Goal: Task Accomplishment & Management: Use online tool/utility

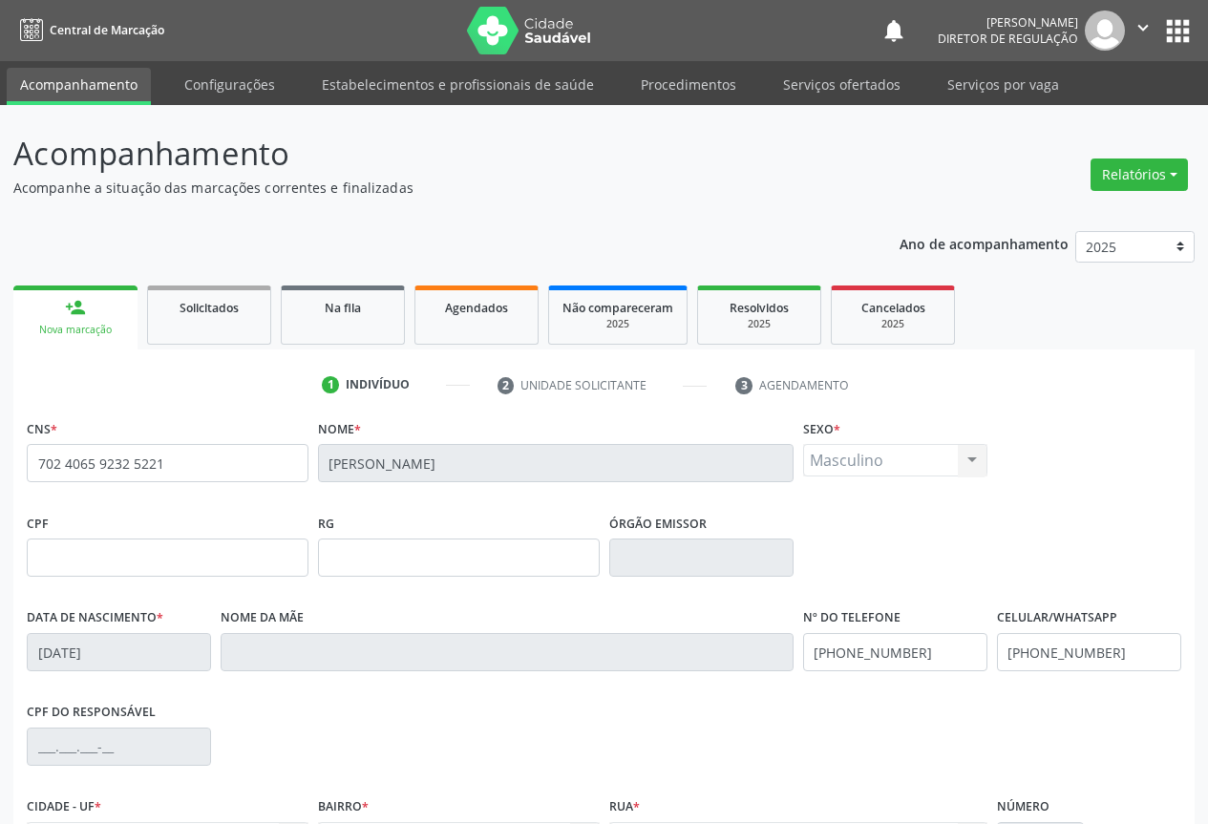
drag, startPoint x: 823, startPoint y: 74, endPoint x: 951, endPoint y: 272, distance: 236.2
click at [824, 73] on link "Serviços ofertados" at bounding box center [841, 84] width 144 height 33
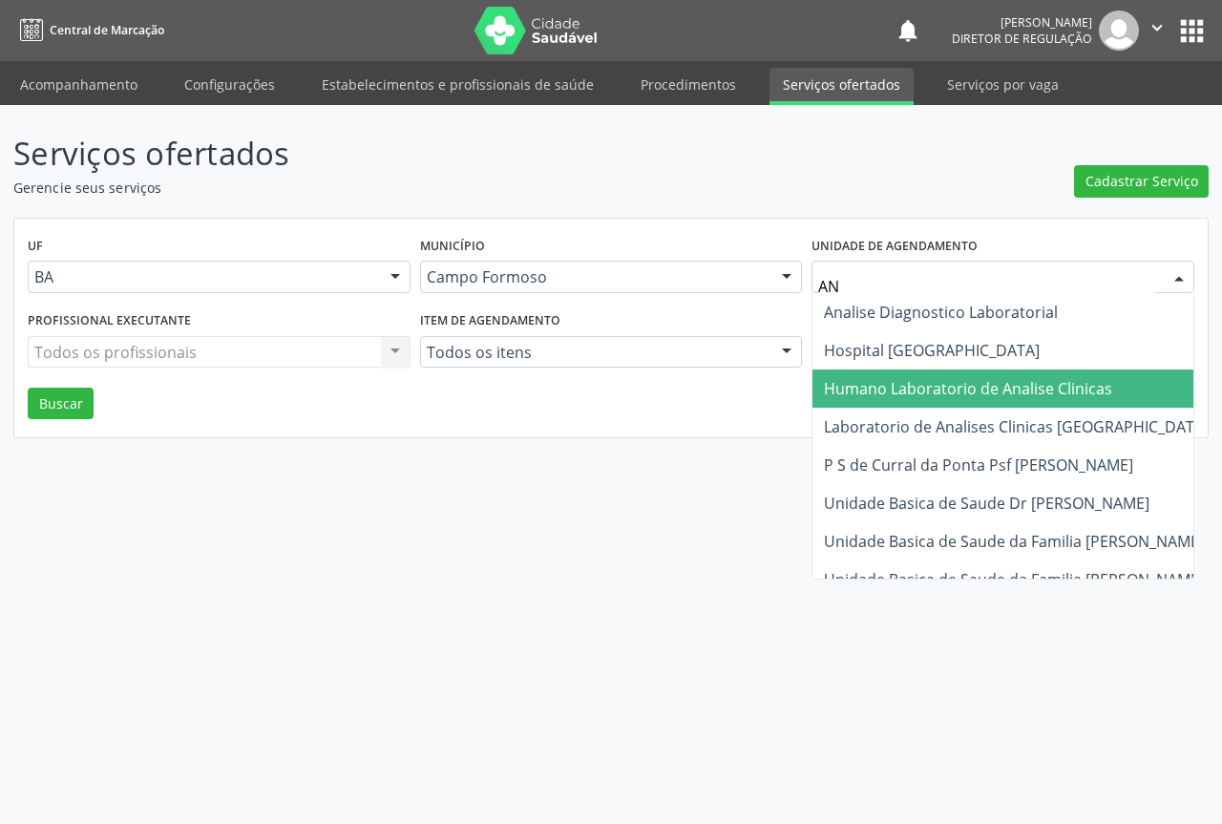
type input "ANA"
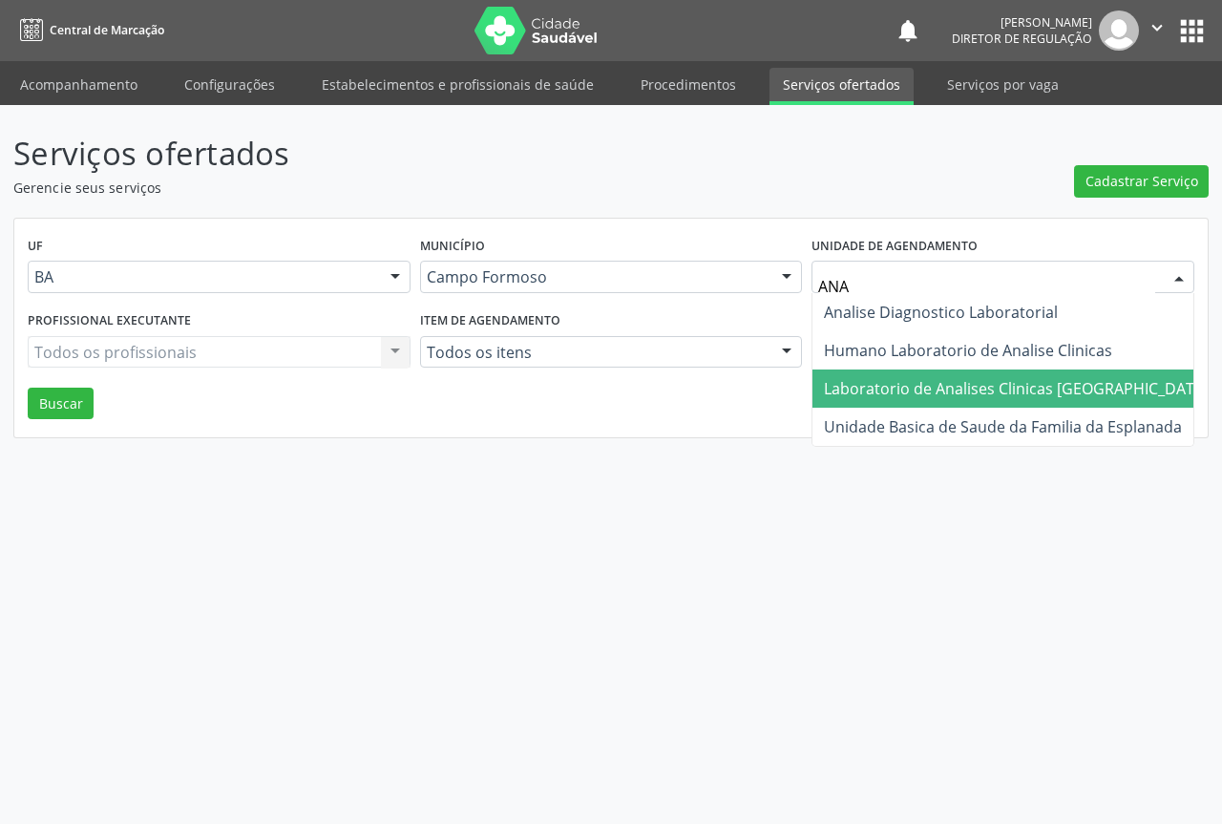
click at [934, 382] on span "Laboratorio de Analises Clinicas [GEOGRAPHIC_DATA]" at bounding box center [1016, 388] width 385 height 21
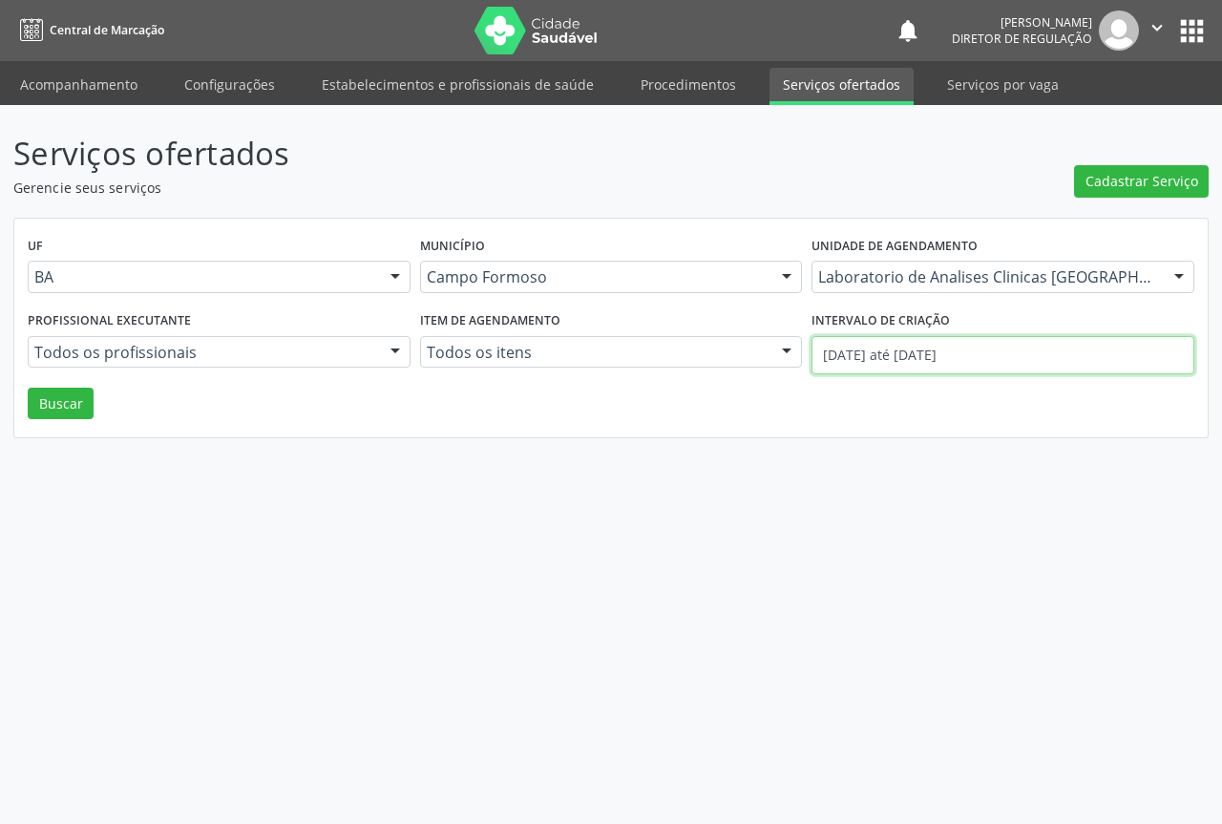
click at [922, 362] on input "01/09/2025 até 29/09/2025" at bounding box center [1003, 355] width 383 height 38
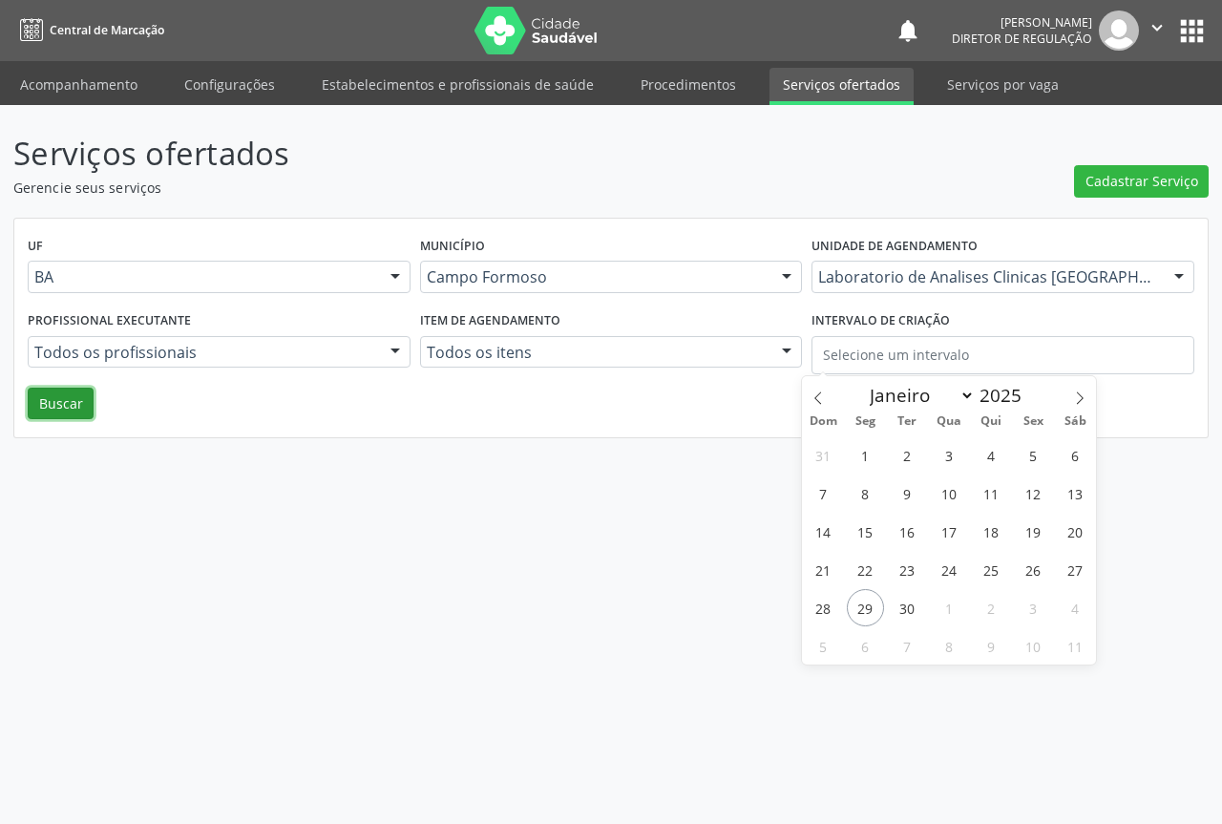
click at [72, 402] on button "Buscar" at bounding box center [61, 404] width 66 height 32
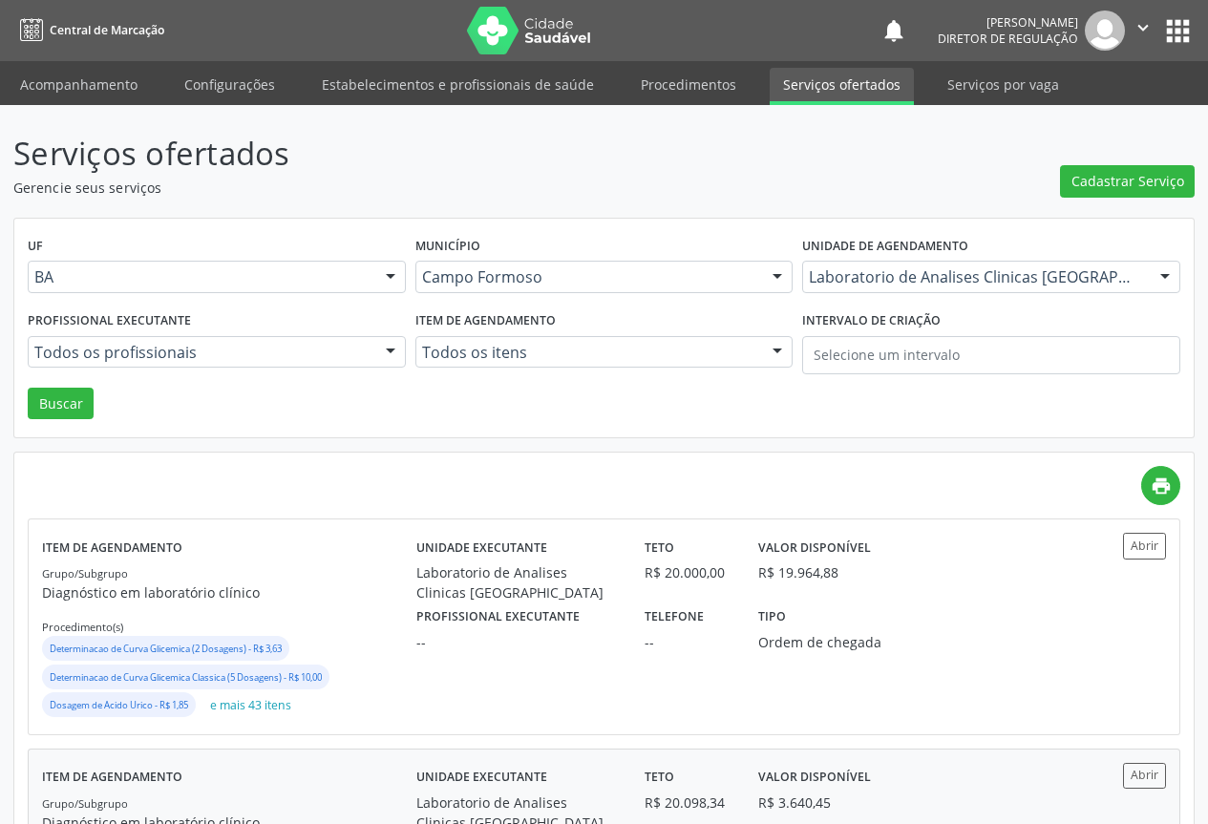
scroll to position [286, 0]
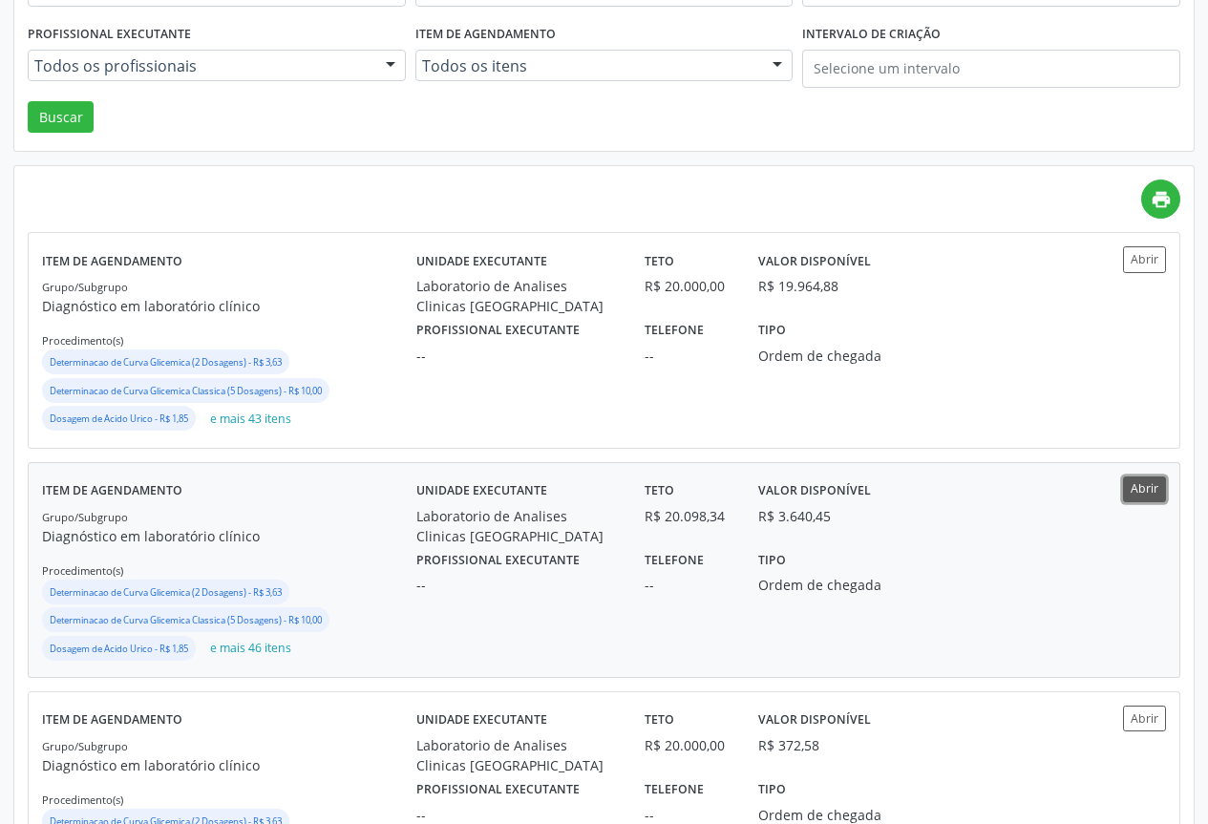
click at [1149, 476] on button "Abrir" at bounding box center [1144, 489] width 43 height 26
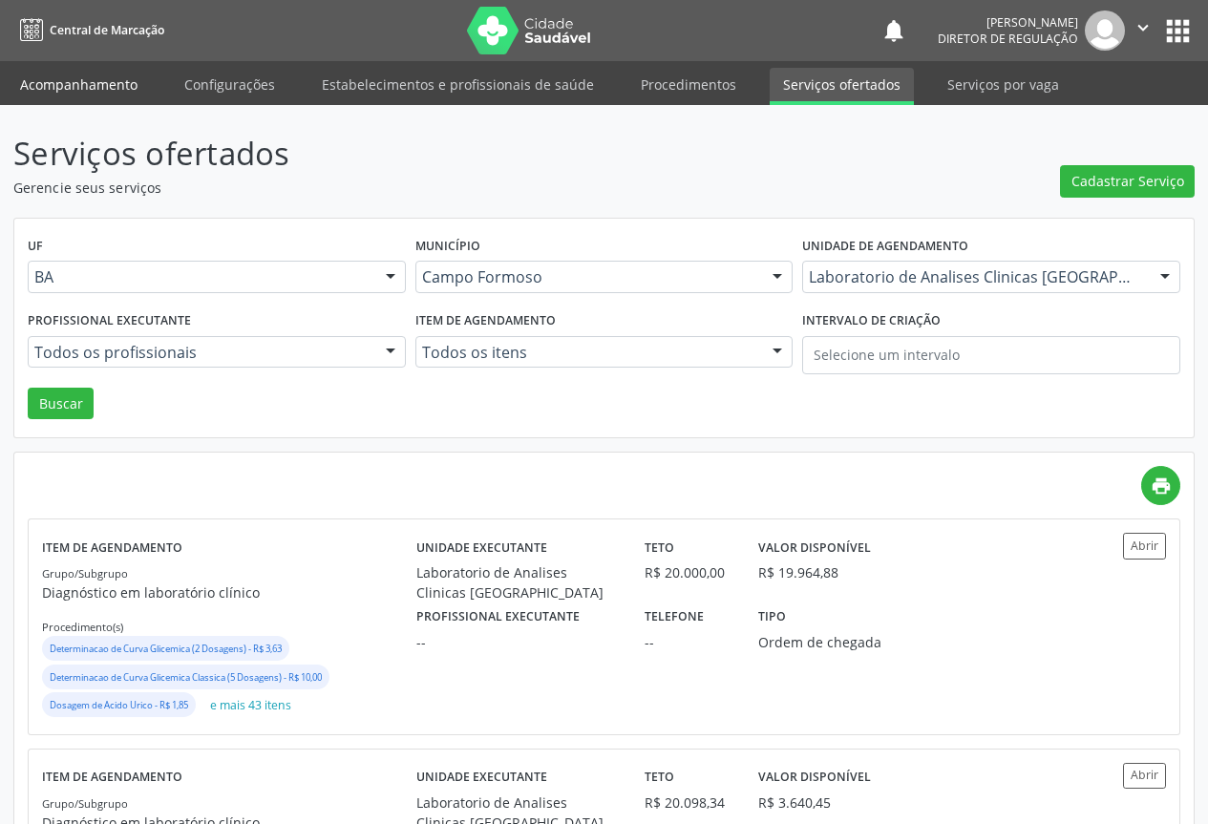
click at [64, 90] on link "Acompanhamento" at bounding box center [79, 84] width 144 height 33
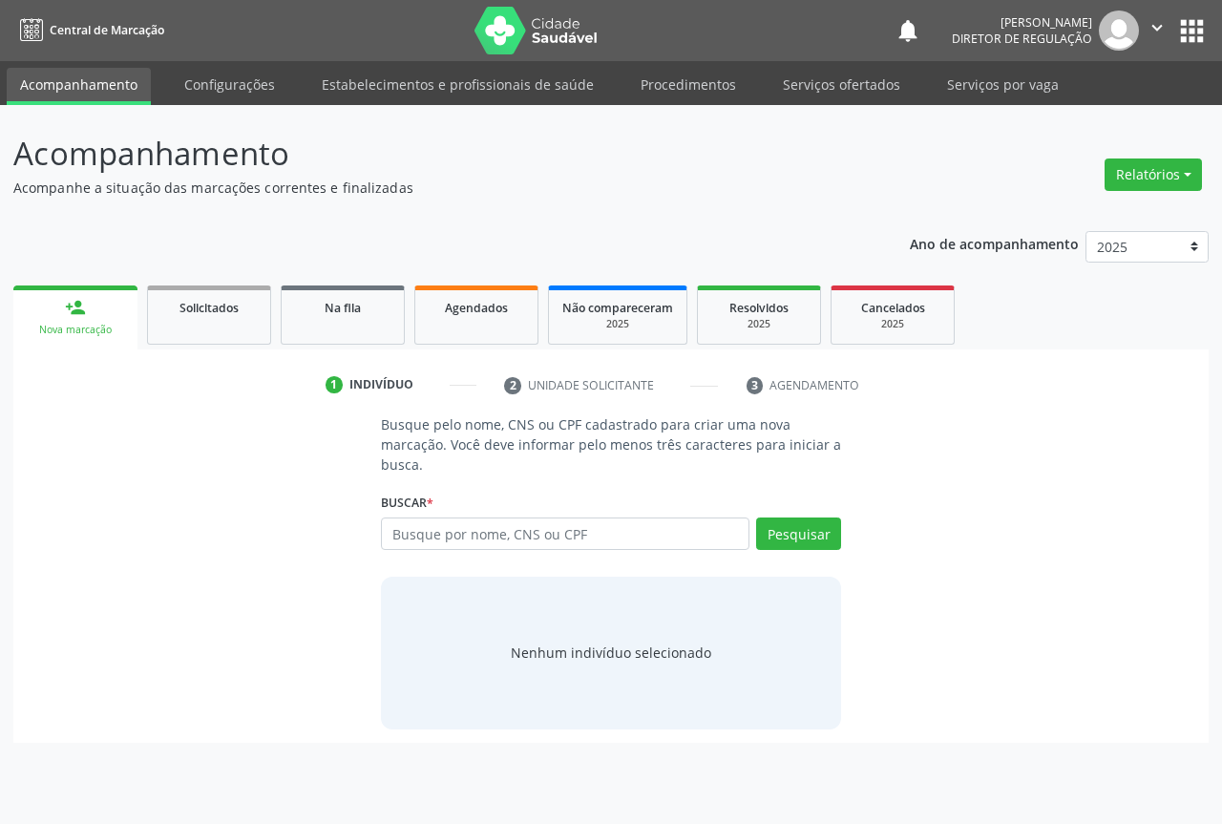
click at [485, 467] on p "Busque pelo nome, CNS ou CPF cadastrado para criar uma nova marcação. Você deve…" at bounding box center [611, 444] width 460 height 60
click at [432, 545] on input "text" at bounding box center [565, 533] width 369 height 32
type input "SHEILA COSTA DA"
click at [812, 554] on div "Pesquisar" at bounding box center [795, 540] width 92 height 46
click at [808, 541] on button "Pesquisar" at bounding box center [798, 533] width 85 height 32
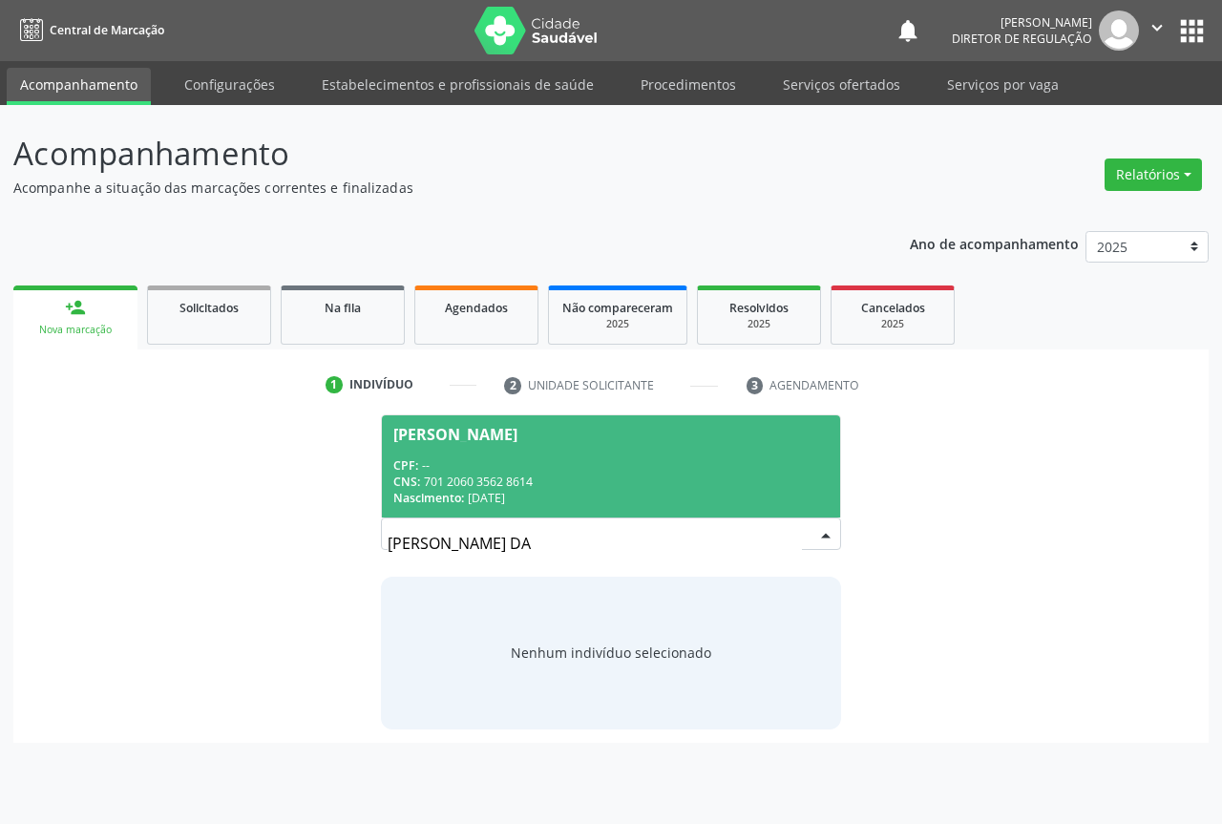
click at [603, 468] on div "CPF: --" at bounding box center [610, 465] width 435 height 16
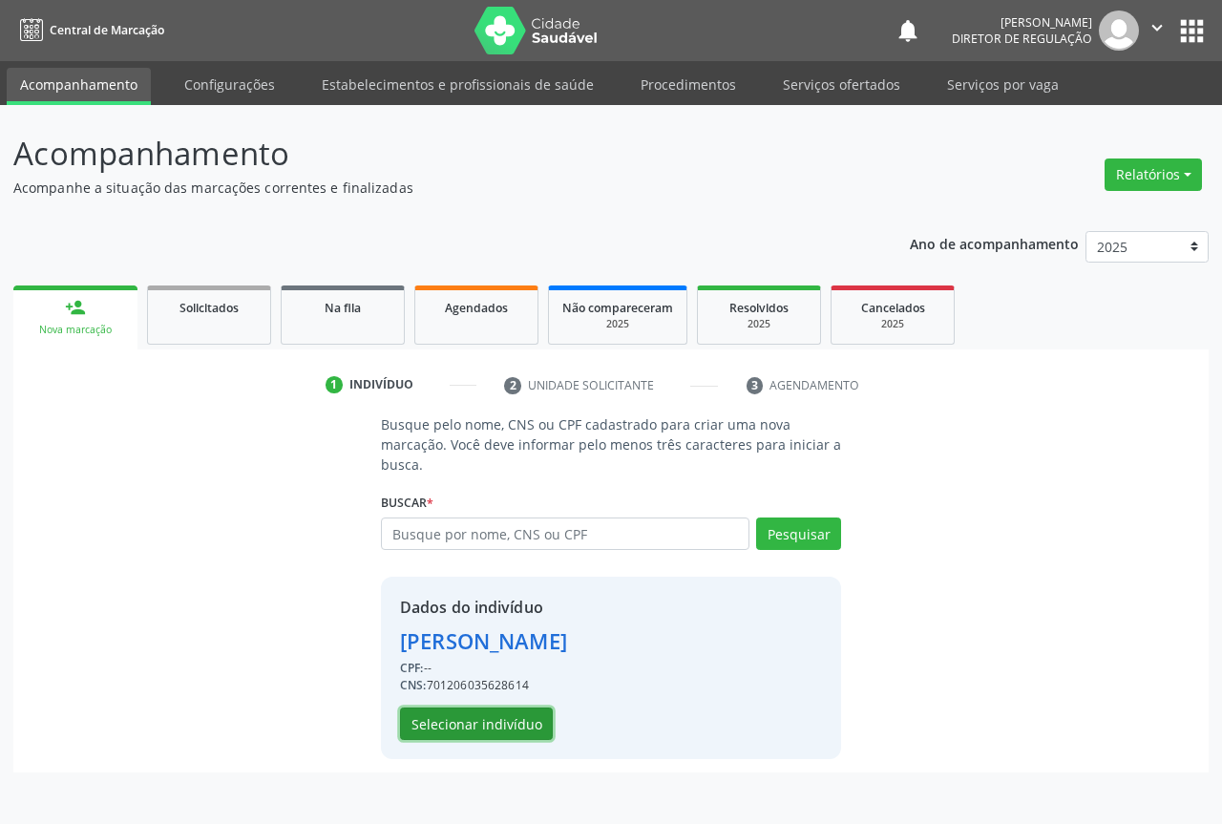
click at [431, 719] on button "Selecionar indivíduo" at bounding box center [476, 723] width 153 height 32
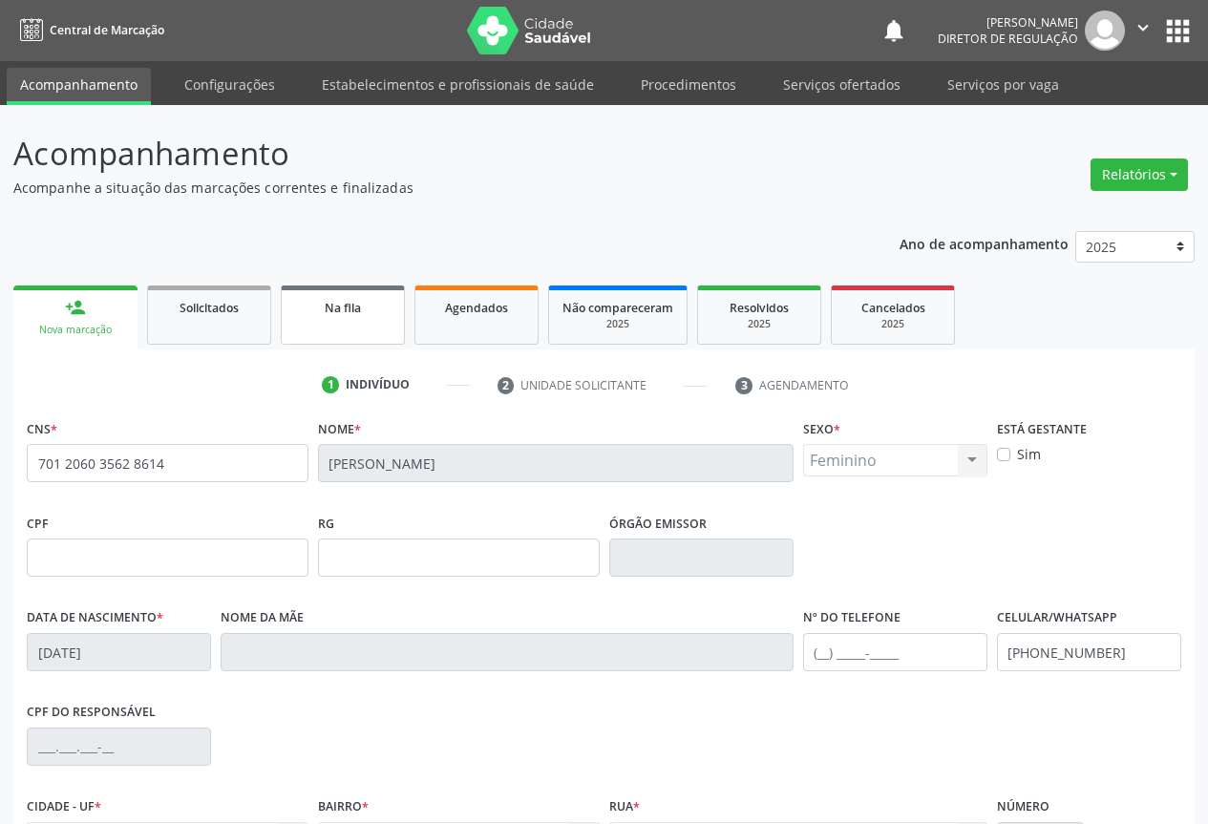
click at [381, 291] on link "Na fila" at bounding box center [343, 314] width 124 height 59
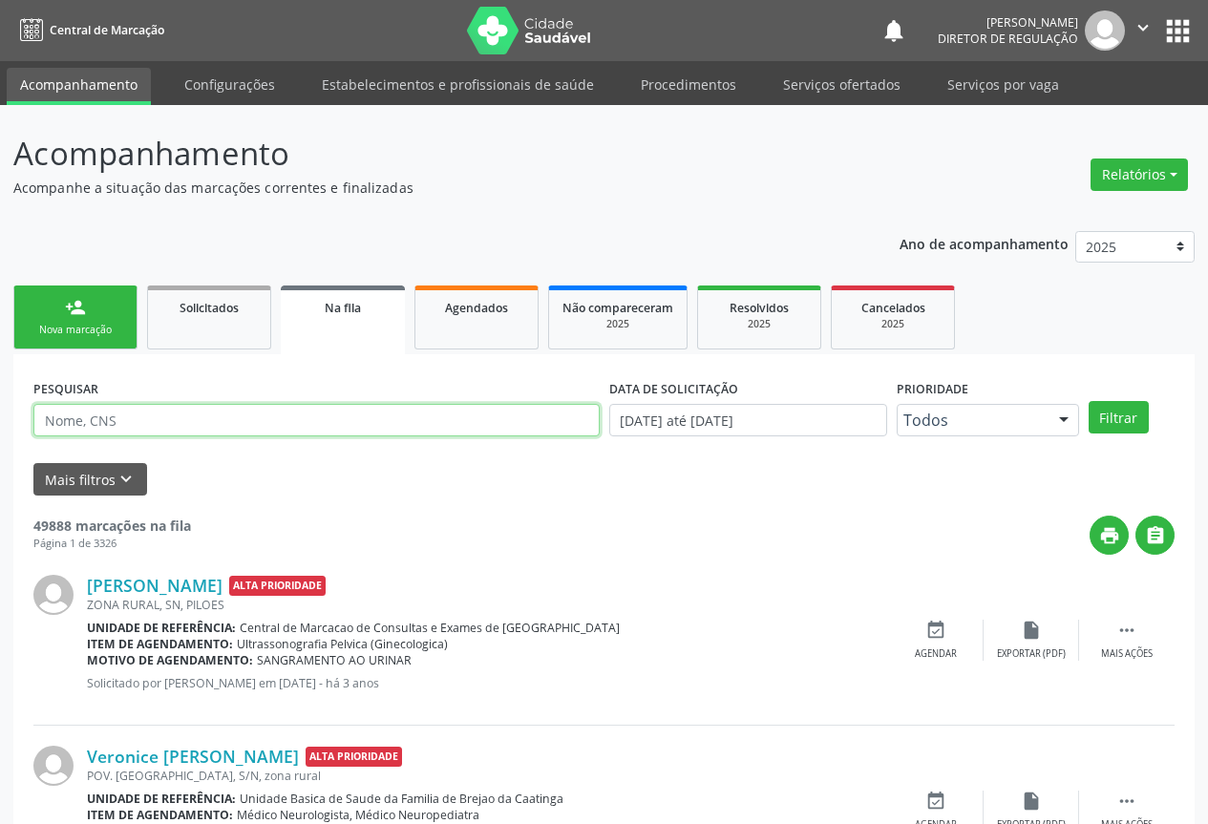
click at [82, 422] on input "text" at bounding box center [316, 420] width 566 height 32
type input "706202006824068"
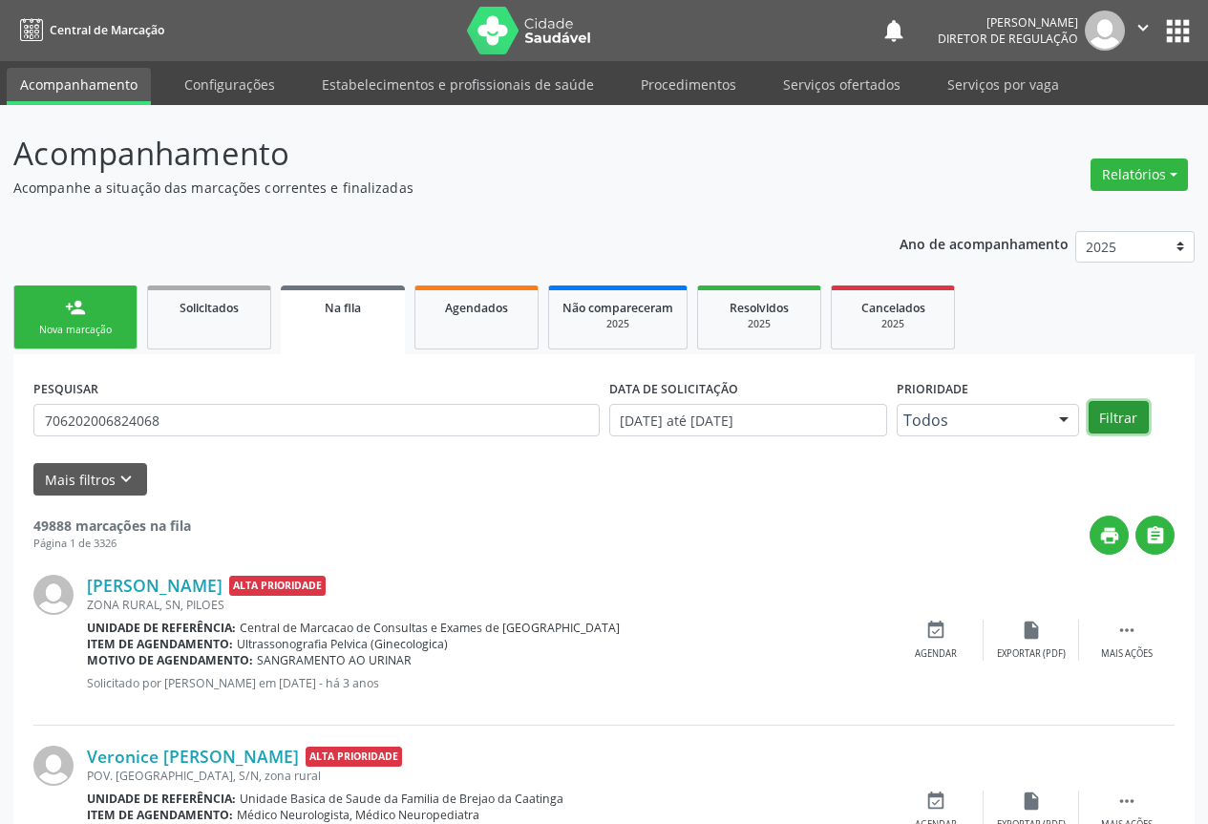
drag, startPoint x: 1123, startPoint y: 410, endPoint x: 1160, endPoint y: 394, distance: 40.2
click at [1153, 397] on div "PESQUISAR 706202006824068 DATA DE SOLICITAÇÃO 01/01/2023 até 29/09/2025 Priorid…" at bounding box center [604, 411] width 1150 height 74
click at [1120, 426] on button "Filtrar" at bounding box center [1118, 417] width 60 height 32
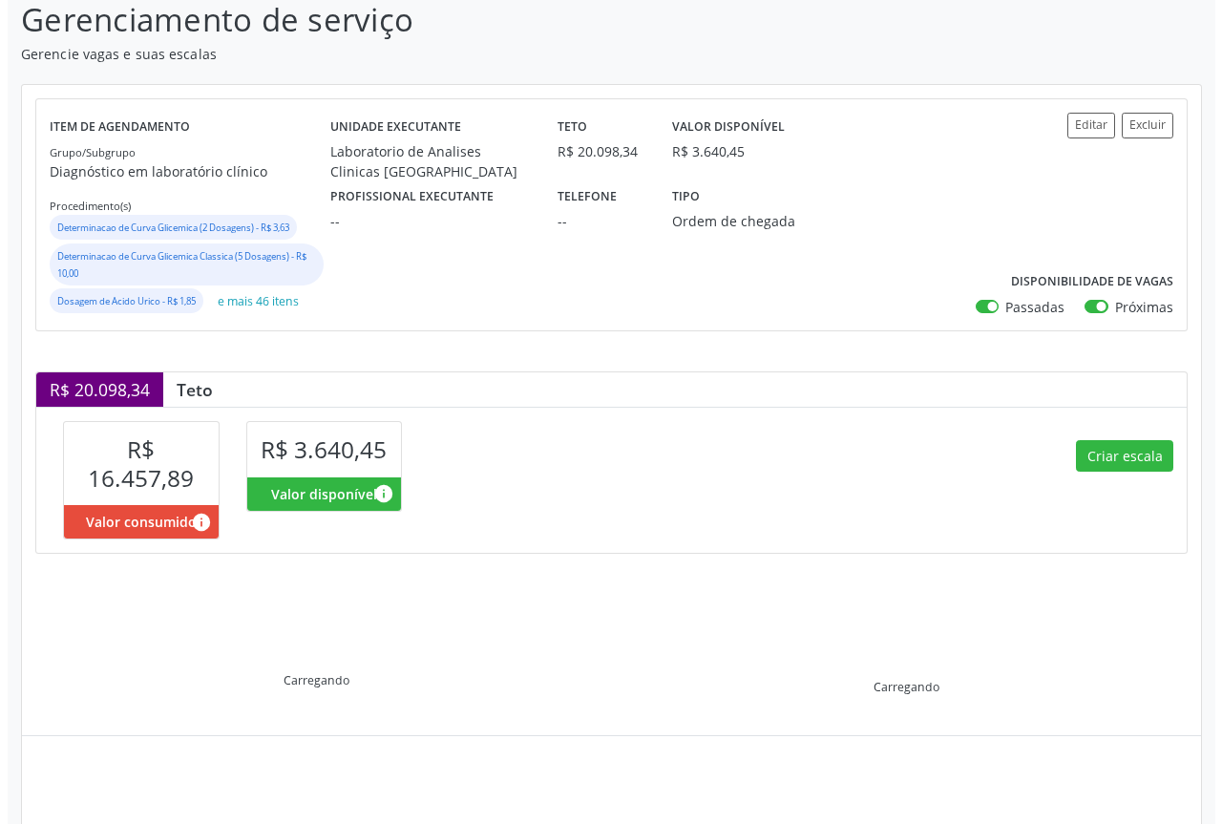
scroll to position [295, 0]
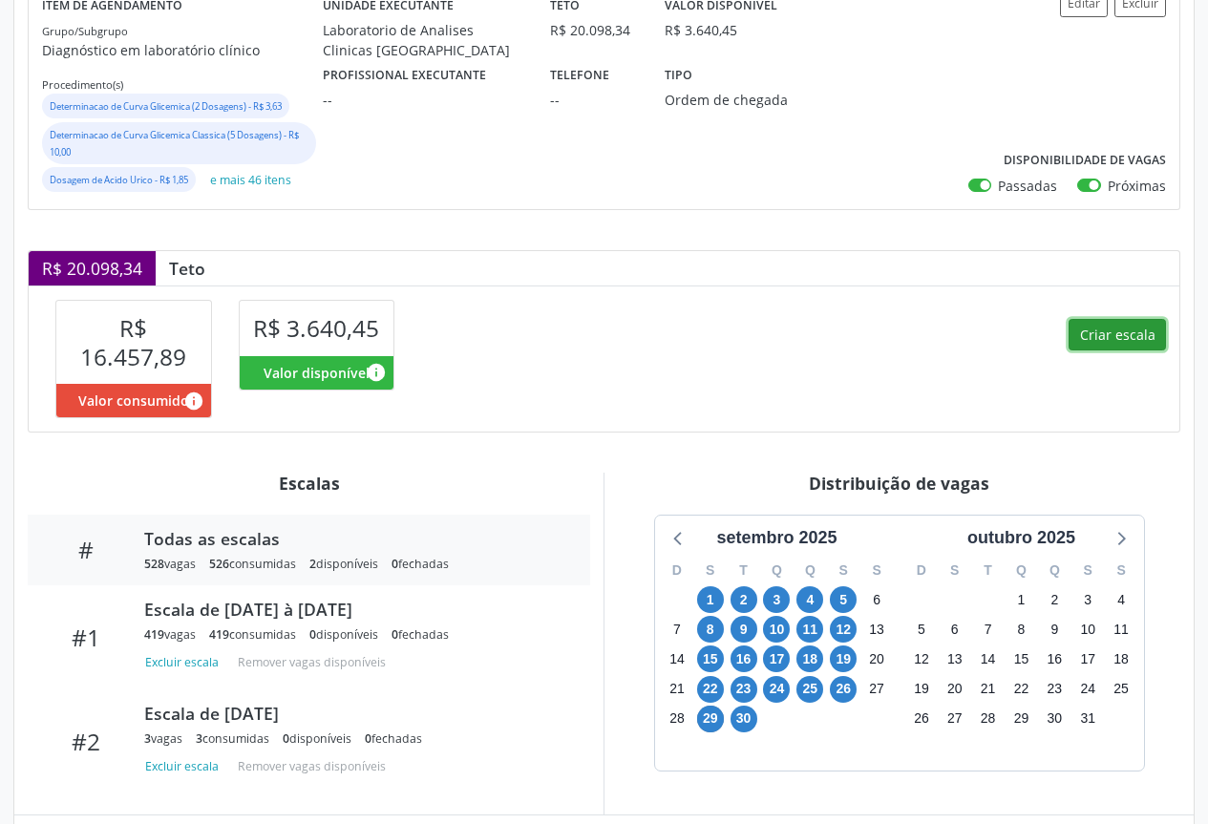
click at [1129, 334] on button "Criar escala" at bounding box center [1116, 335] width 97 height 32
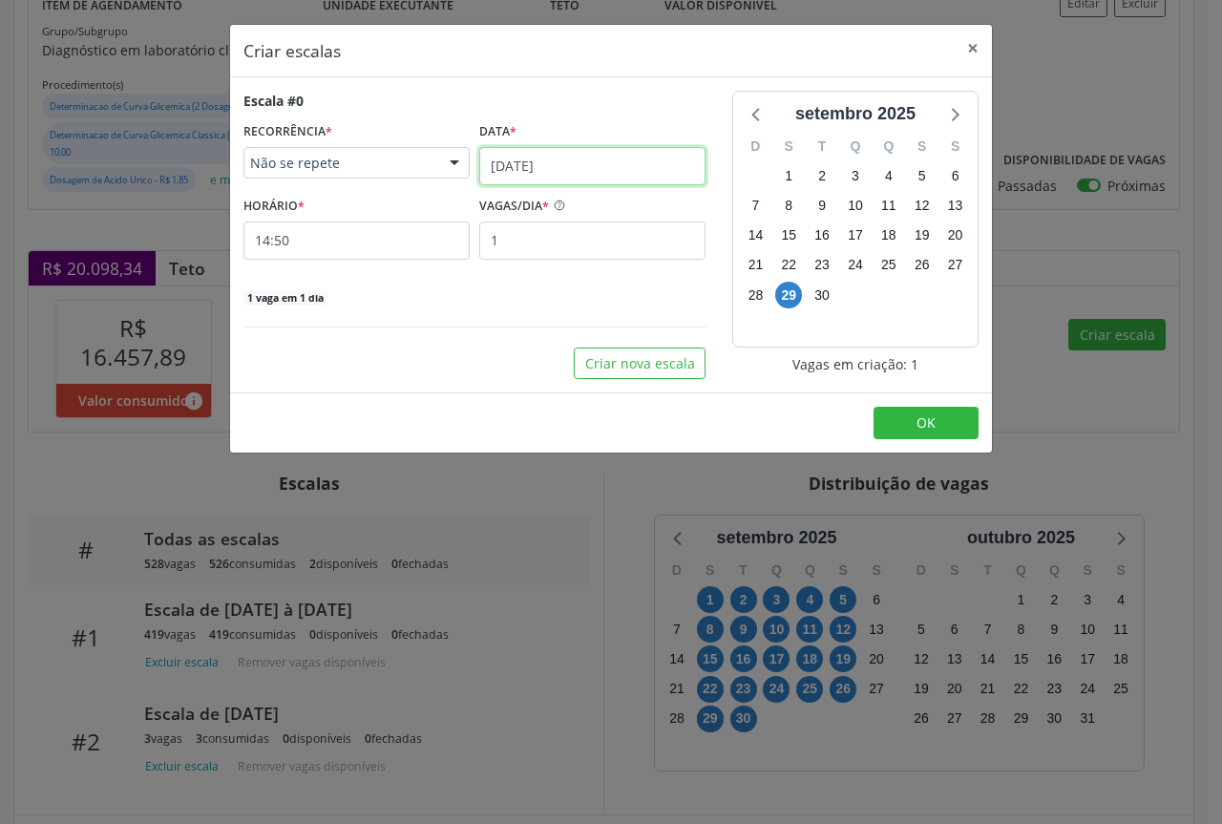
click at [559, 163] on input "[DATE]" at bounding box center [592, 166] width 226 height 38
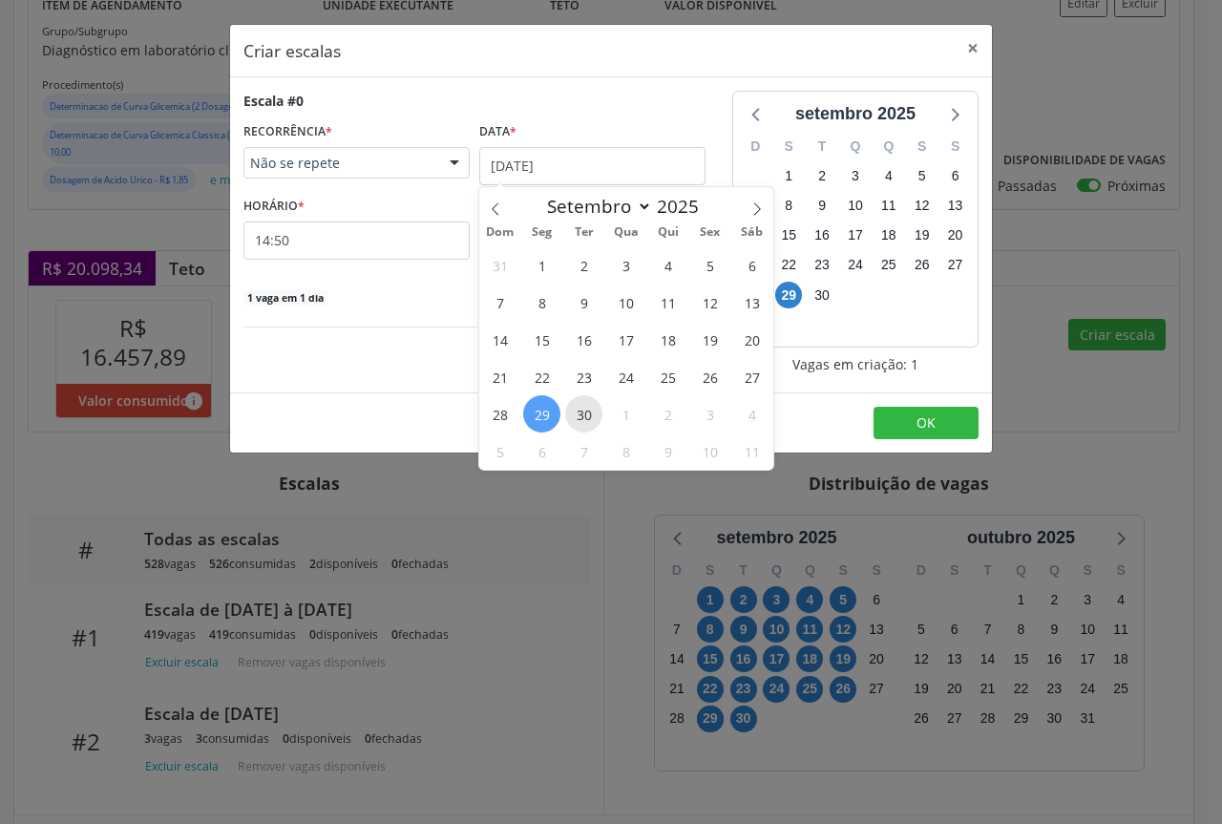
click at [580, 416] on span "30" at bounding box center [583, 413] width 37 height 37
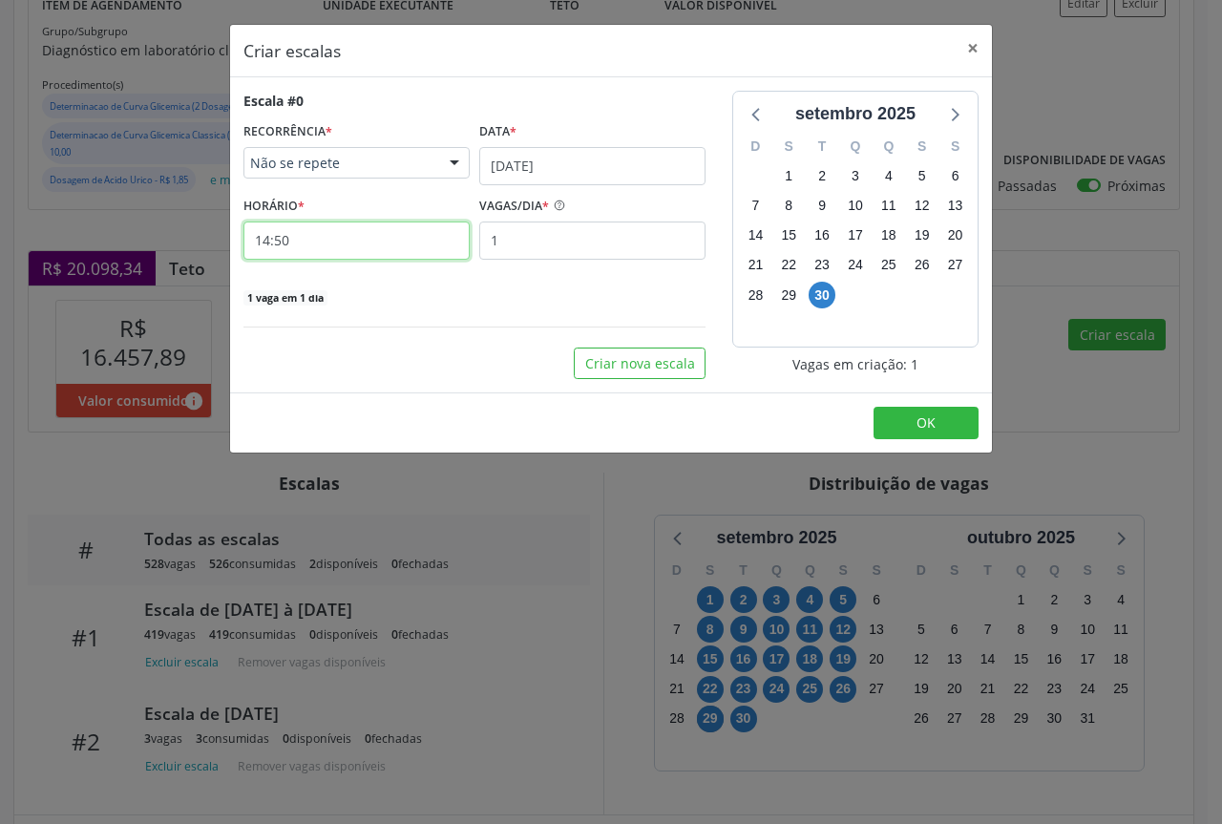
click at [457, 242] on input "14:50" at bounding box center [356, 240] width 226 height 38
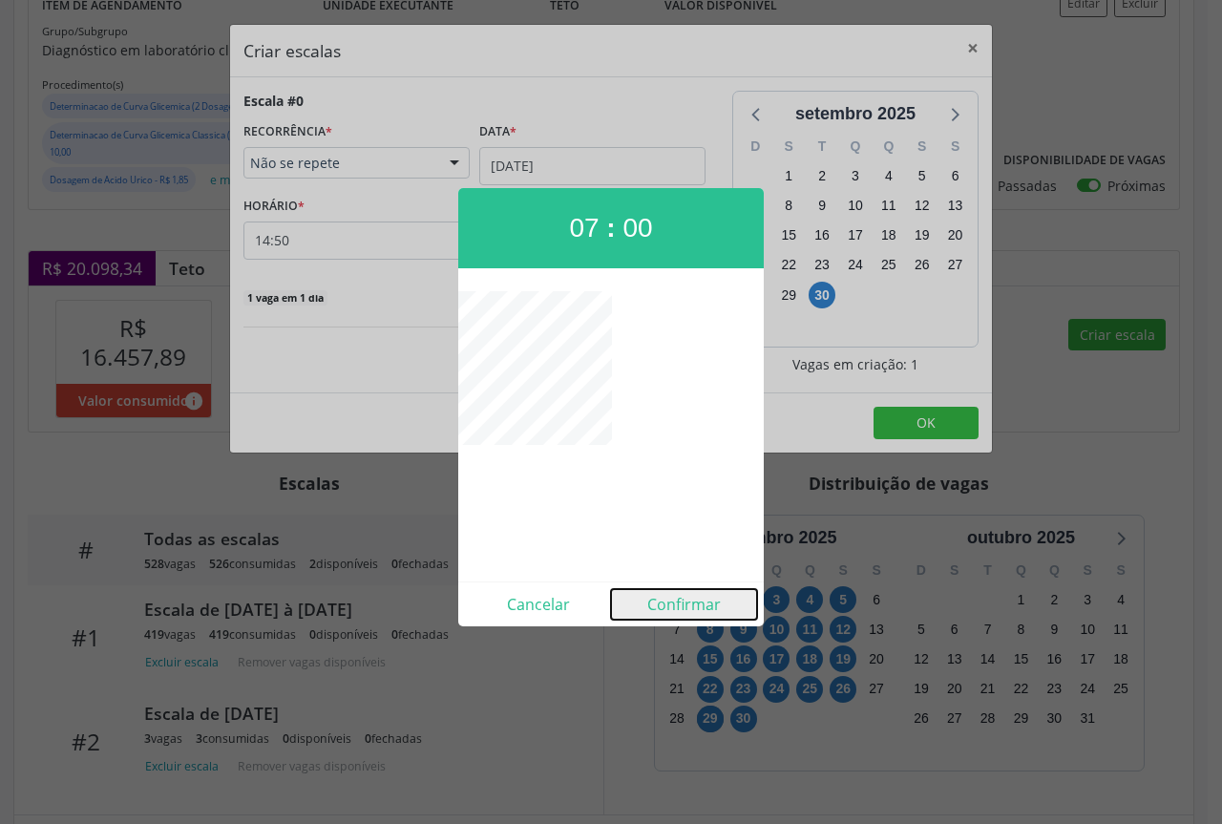
click at [675, 592] on button "Confirmar" at bounding box center [684, 604] width 146 height 31
type input "07:00"
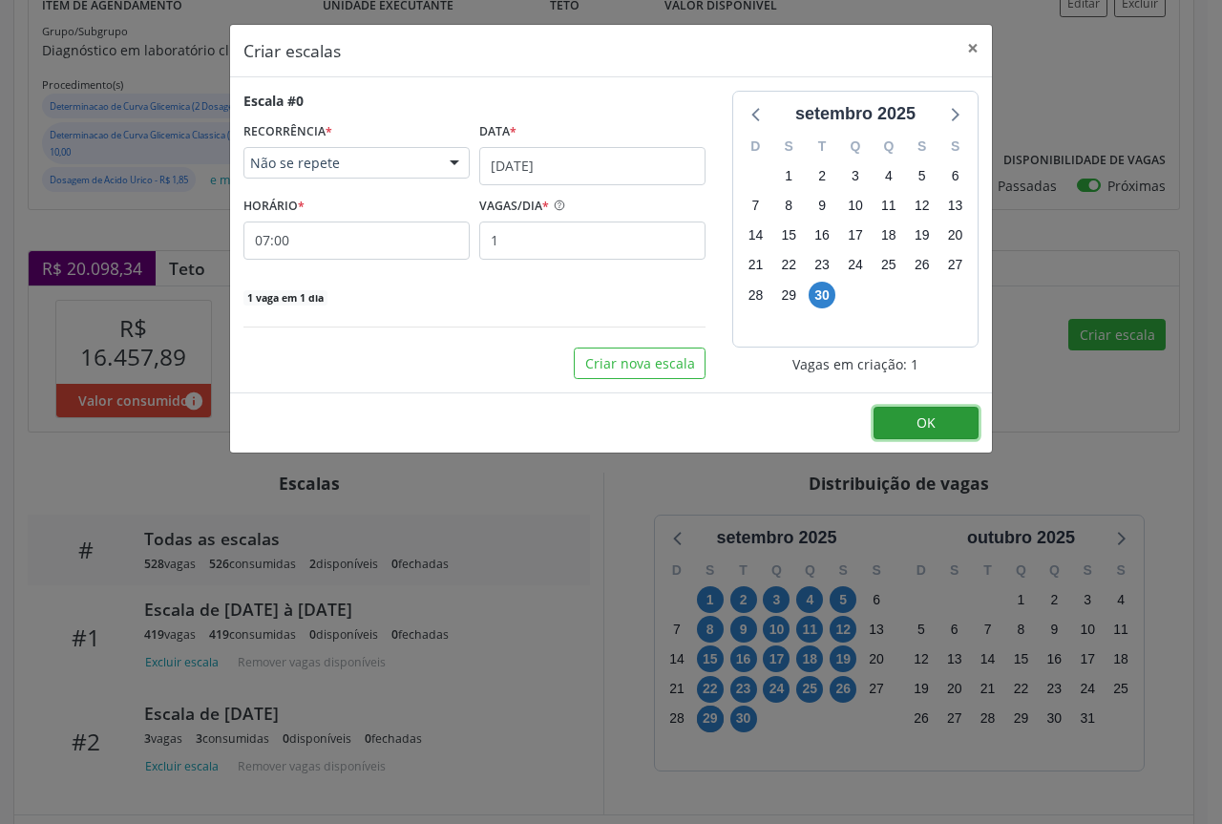
click at [938, 425] on button "OK" at bounding box center [926, 423] width 105 height 32
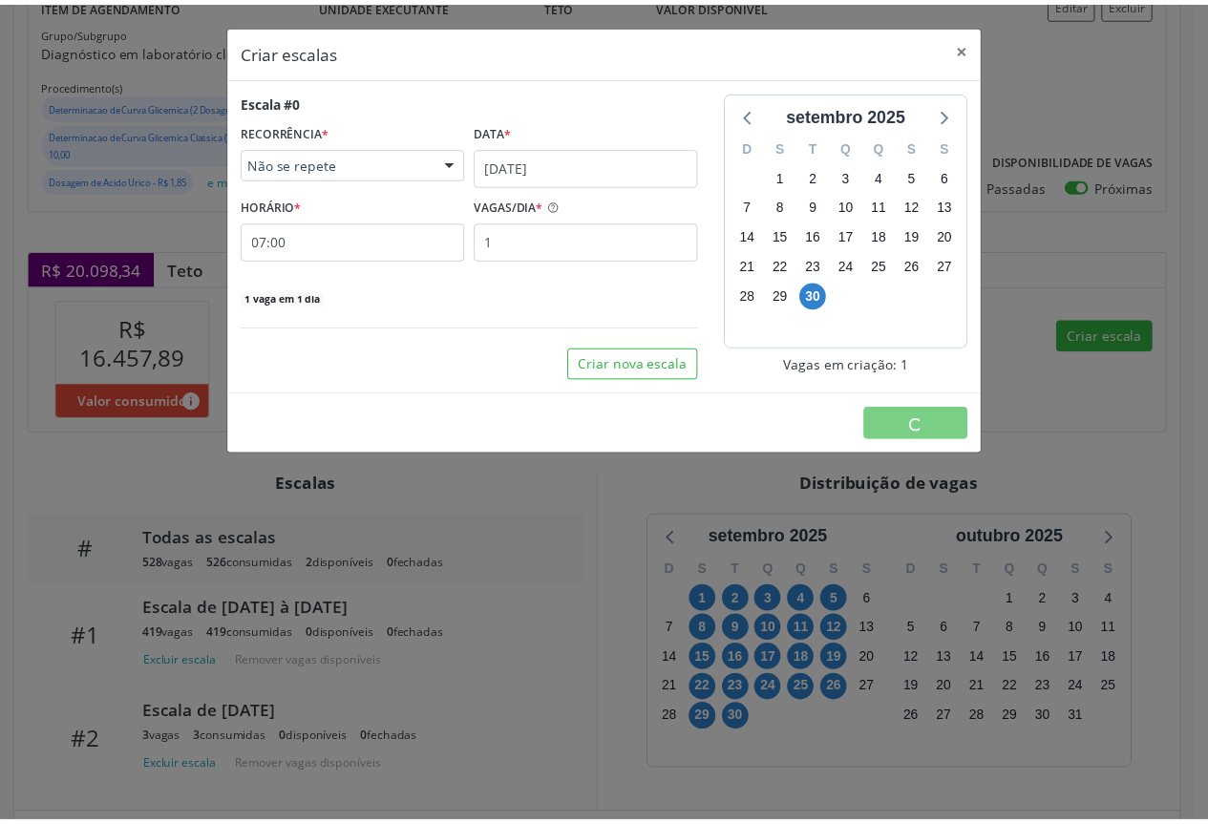
scroll to position [0, 0]
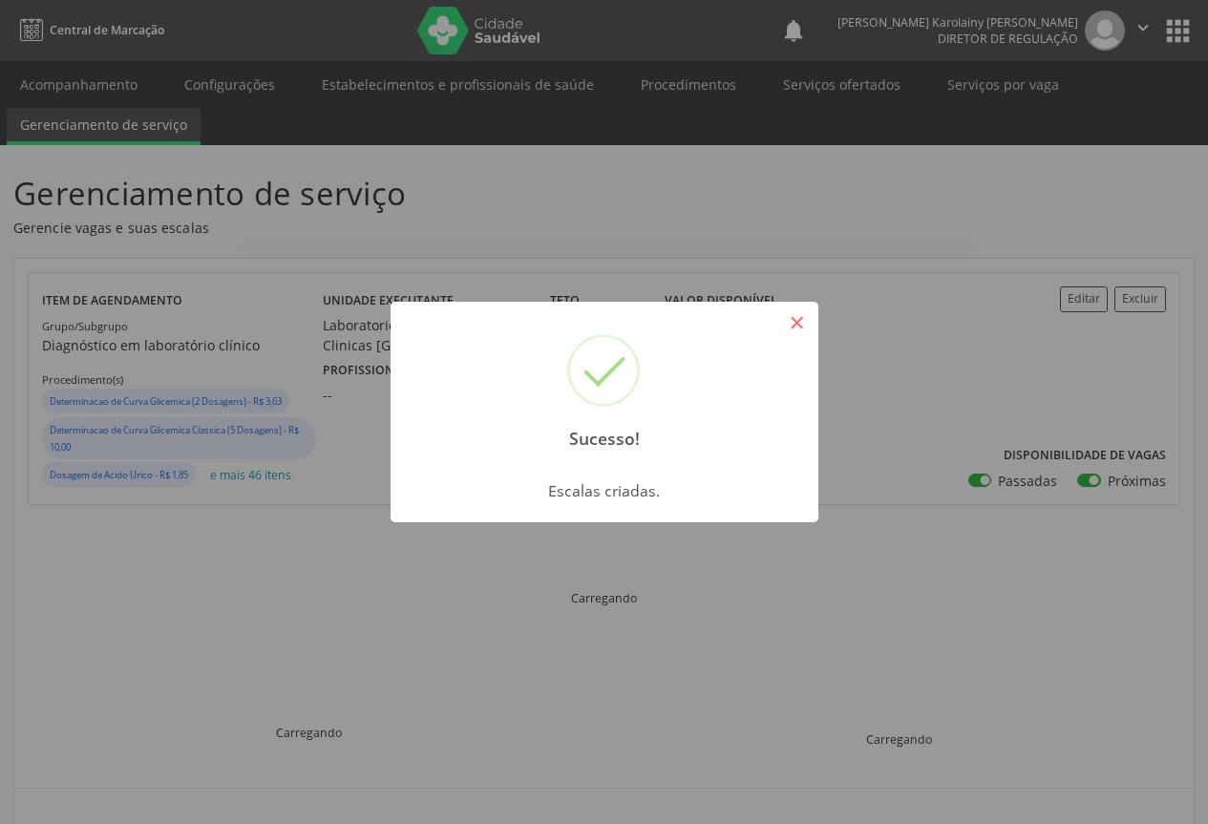
click at [800, 320] on button "×" at bounding box center [797, 322] width 32 height 32
